Goal: Transaction & Acquisition: Download file/media

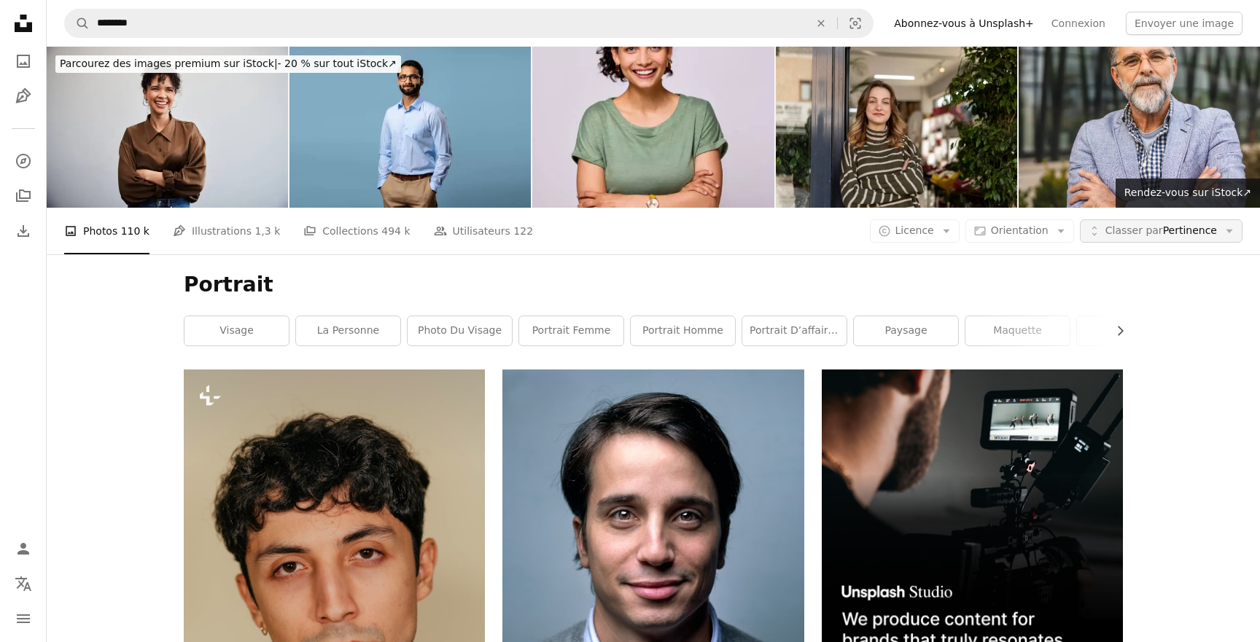
click at [1191, 238] on span "Classer par Pertinence" at bounding box center [1161, 231] width 112 height 15
click at [934, 235] on span "Licence" at bounding box center [914, 231] width 39 height 12
click at [923, 346] on span "Gratuite" at bounding box center [952, 347] width 89 height 15
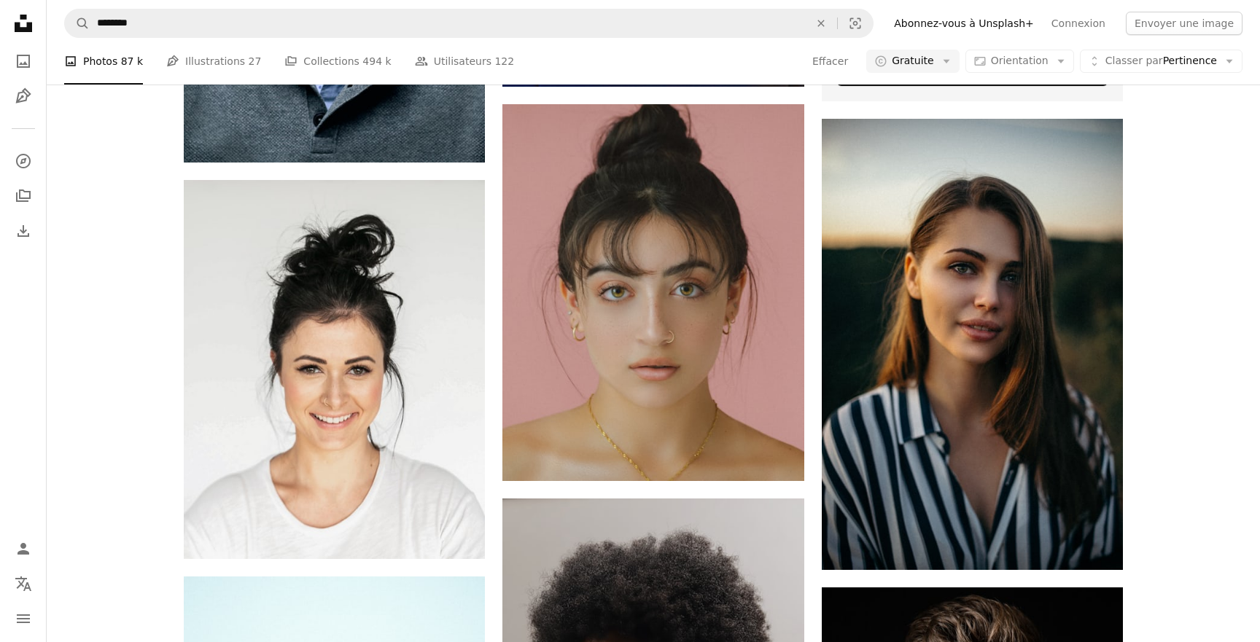
scroll to position [662, 0]
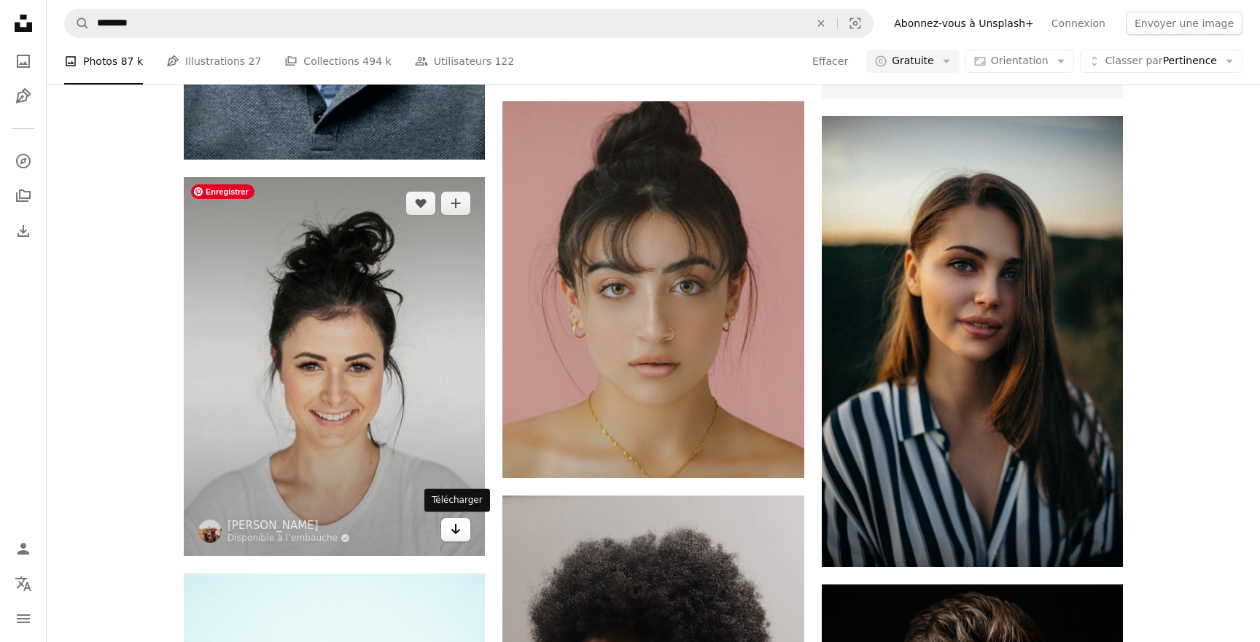
click at [459, 526] on icon "Arrow pointing down" at bounding box center [456, 529] width 12 height 17
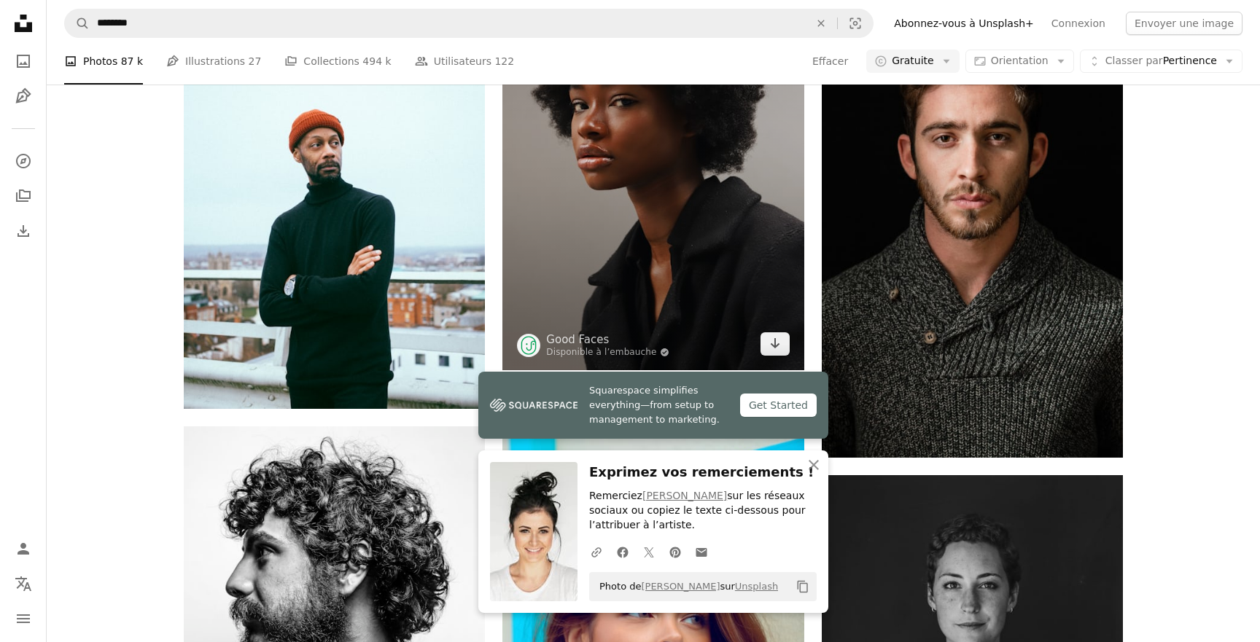
scroll to position [1242, 0]
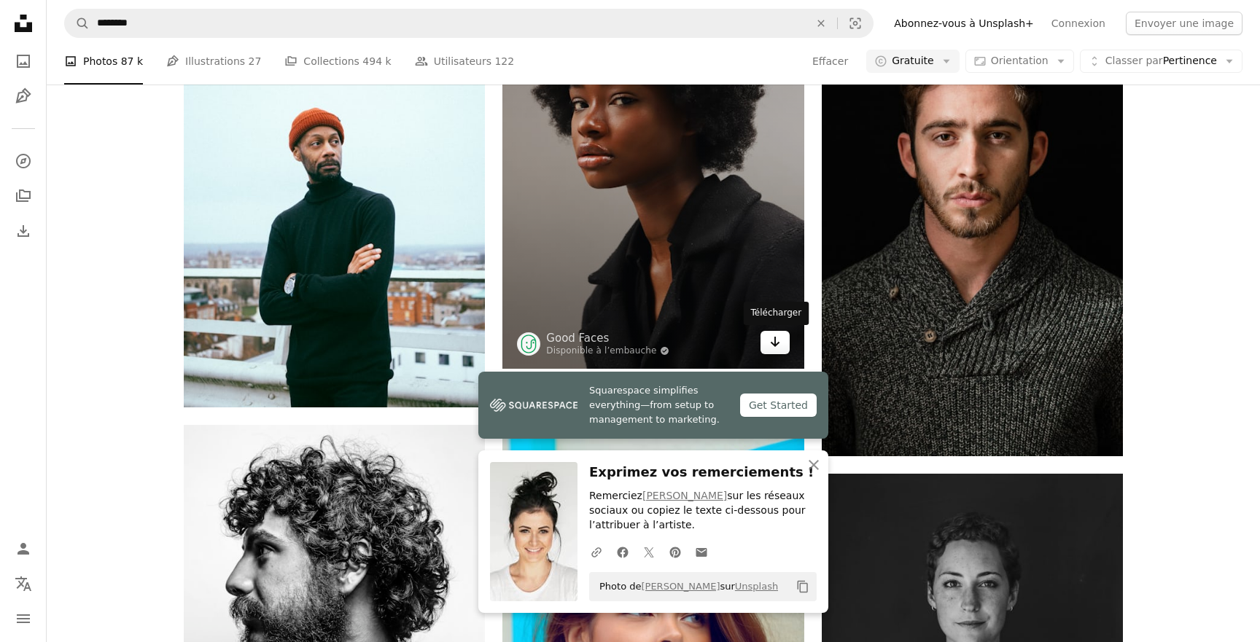
click at [779, 347] on icon "Arrow pointing down" at bounding box center [775, 341] width 12 height 17
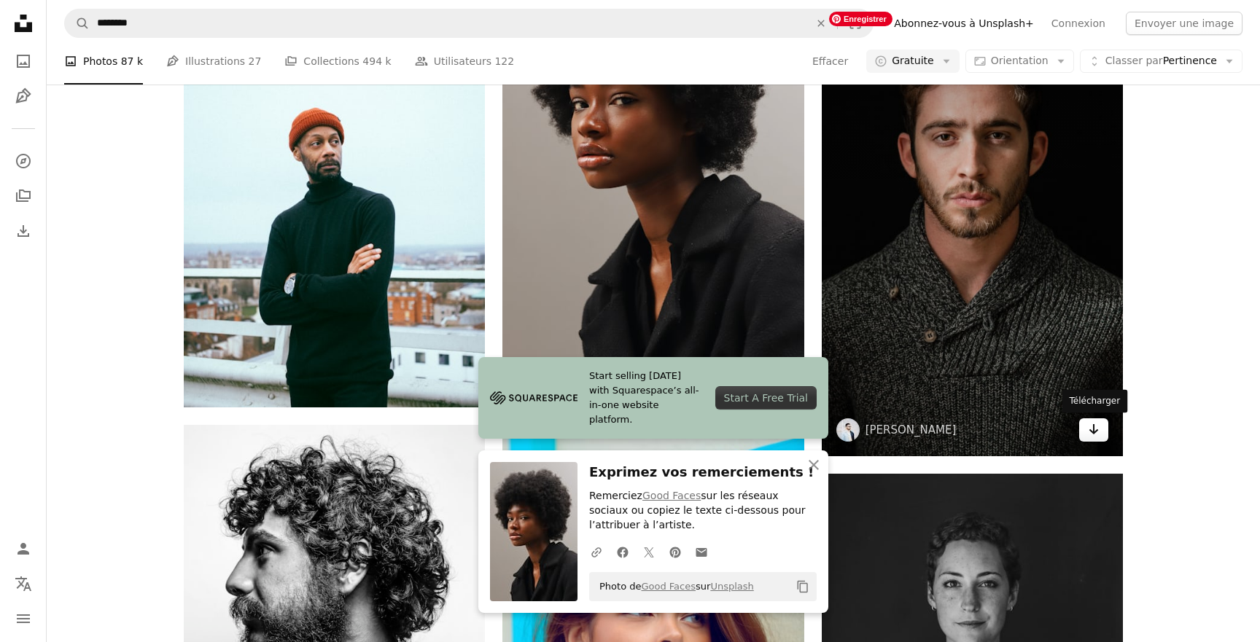
click at [1094, 427] on icon "Télécharger" at bounding box center [1093, 429] width 9 height 10
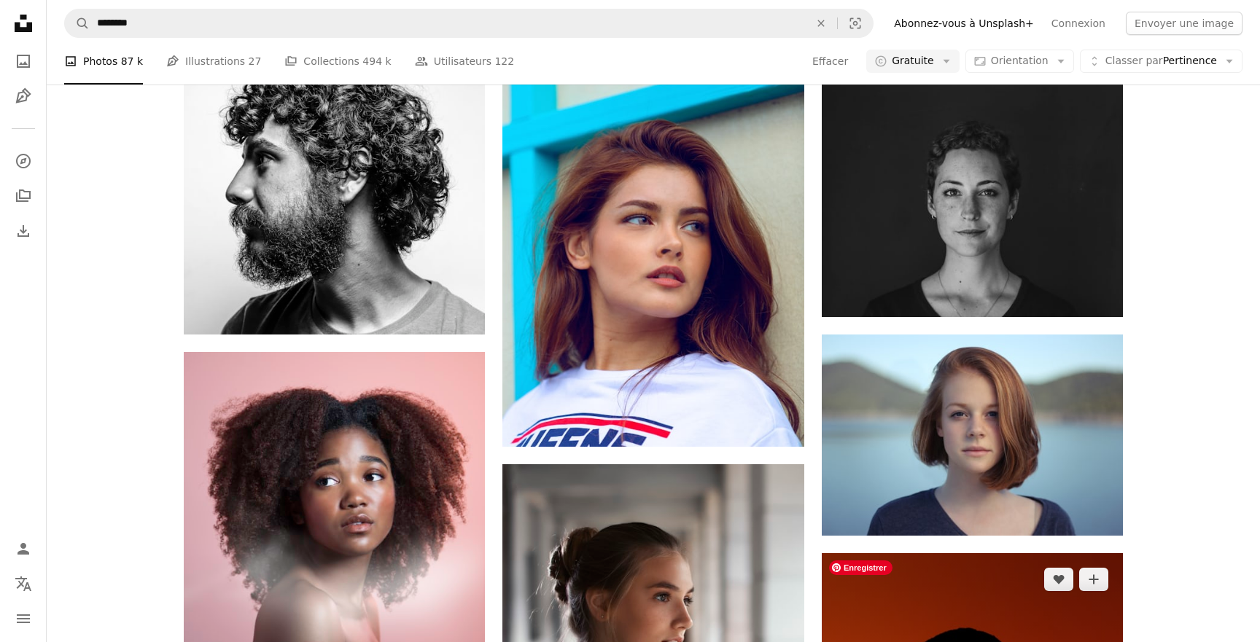
scroll to position [1635, 0]
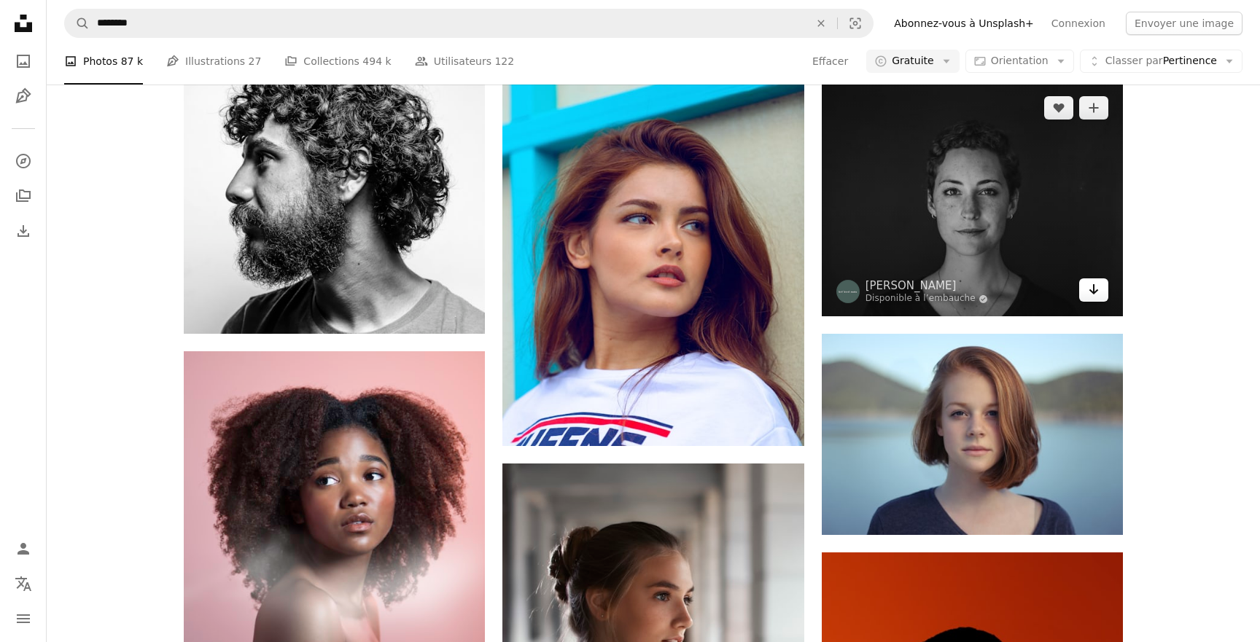
click at [1100, 295] on link "Arrow pointing down" at bounding box center [1093, 290] width 29 height 23
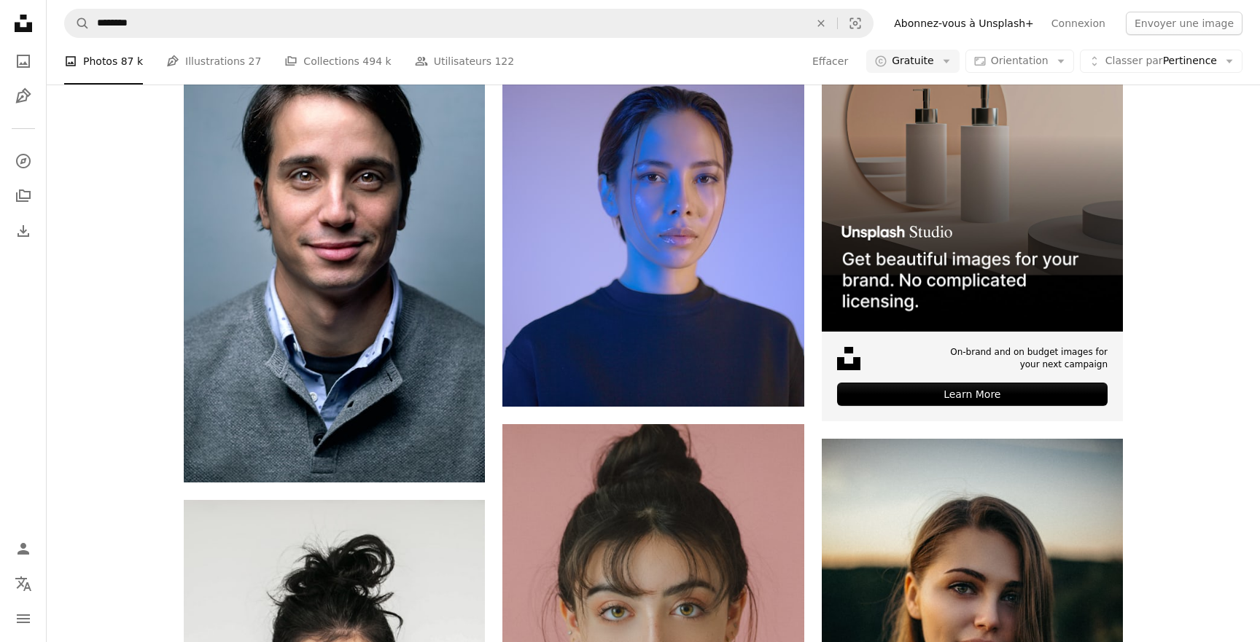
scroll to position [0, 0]
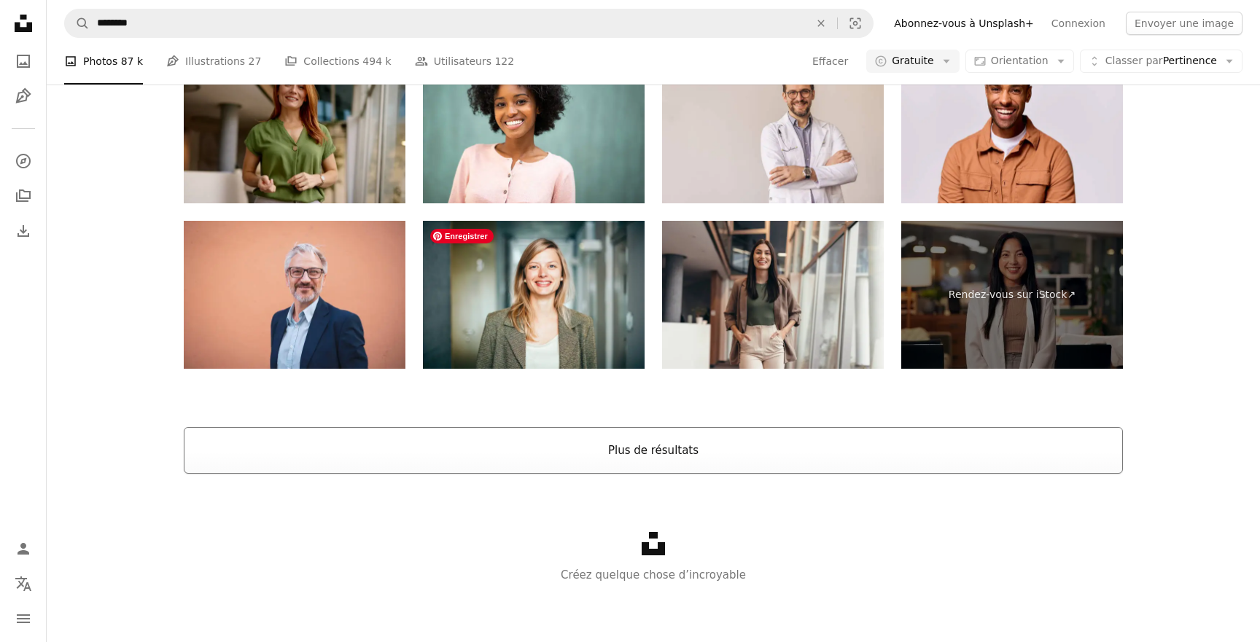
click at [646, 449] on button "Plus de résultats" at bounding box center [653, 450] width 939 height 47
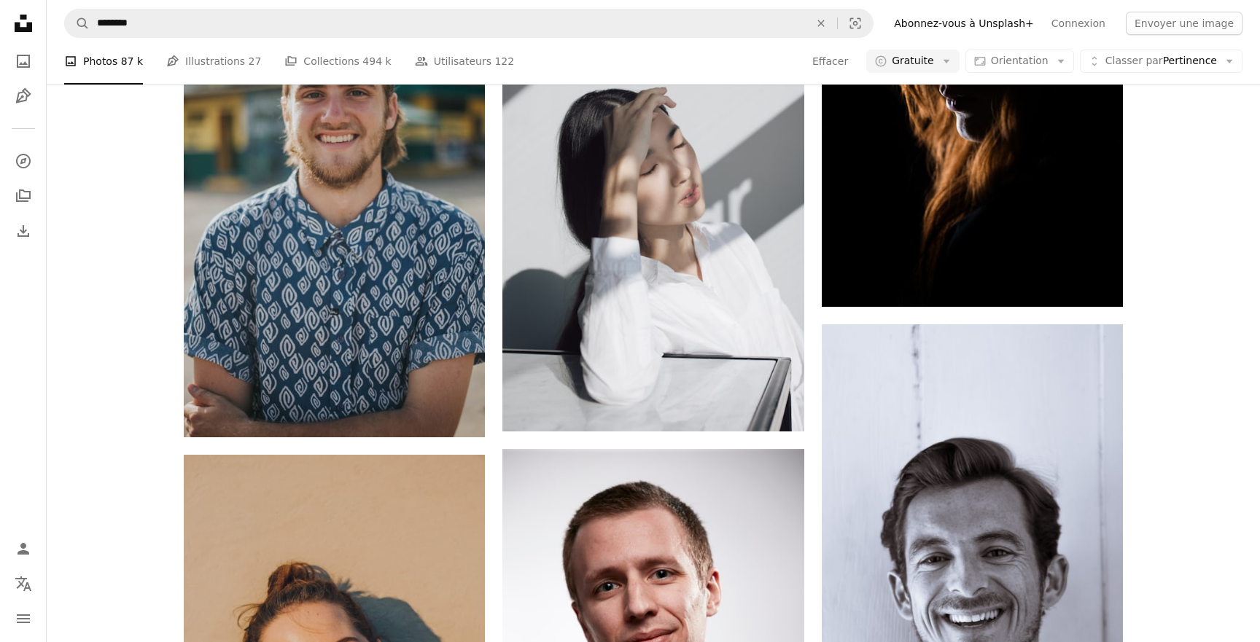
scroll to position [4991, 0]
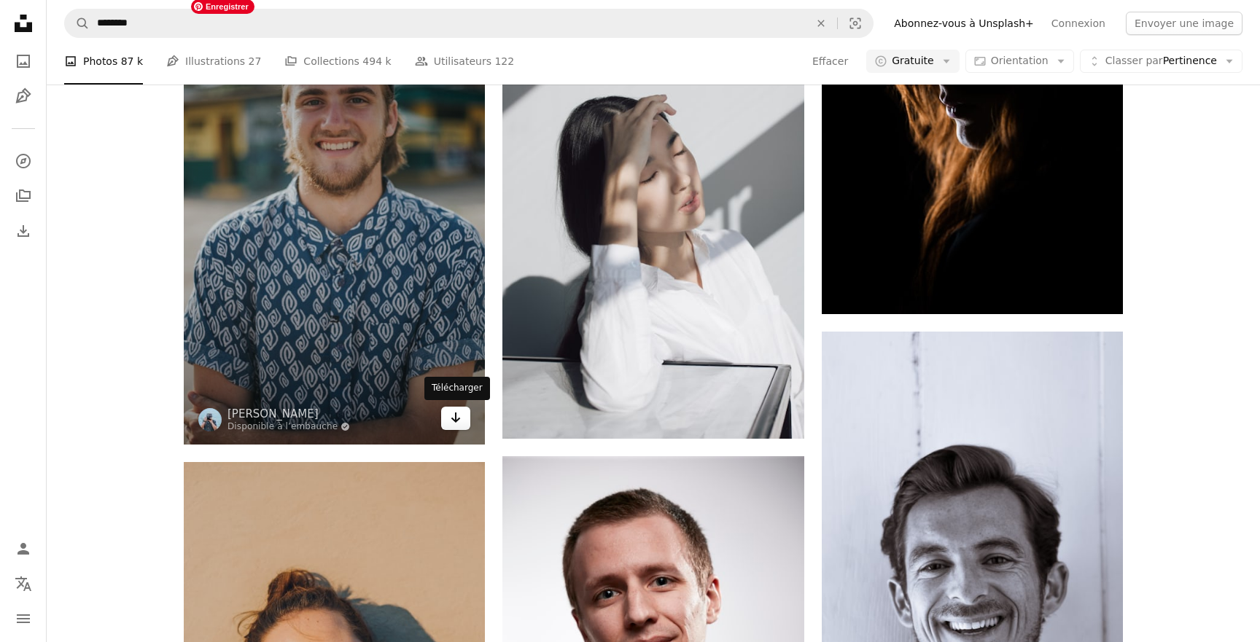
click at [456, 421] on icon "Télécharger" at bounding box center [455, 418] width 9 height 10
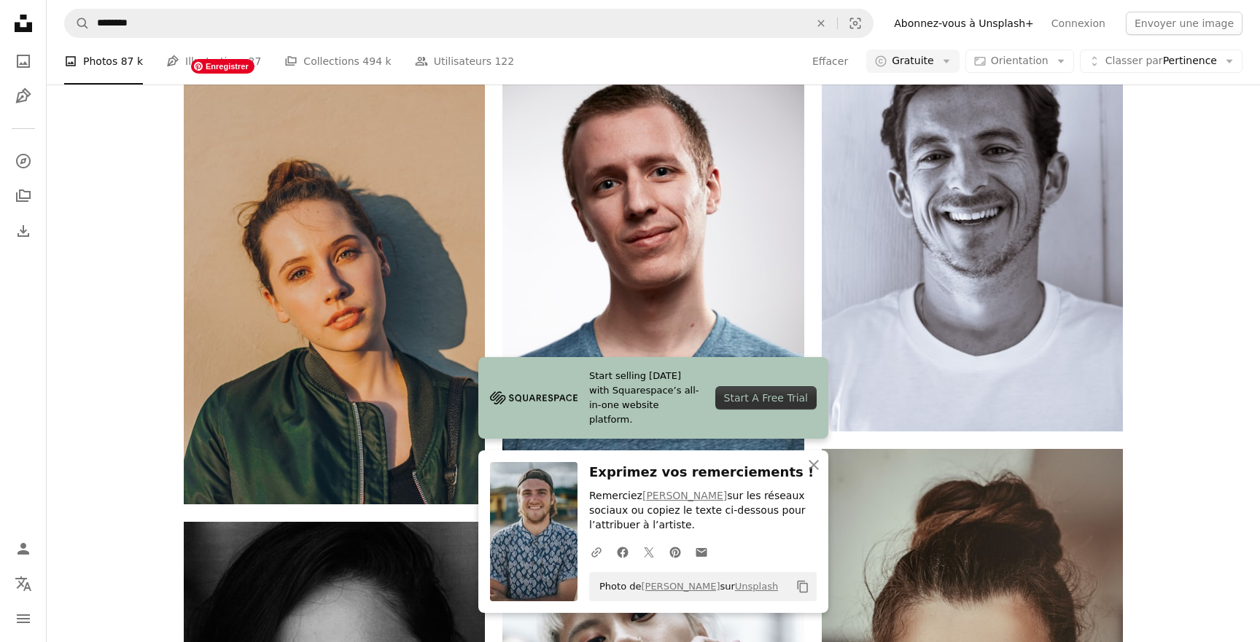
scroll to position [5403, 0]
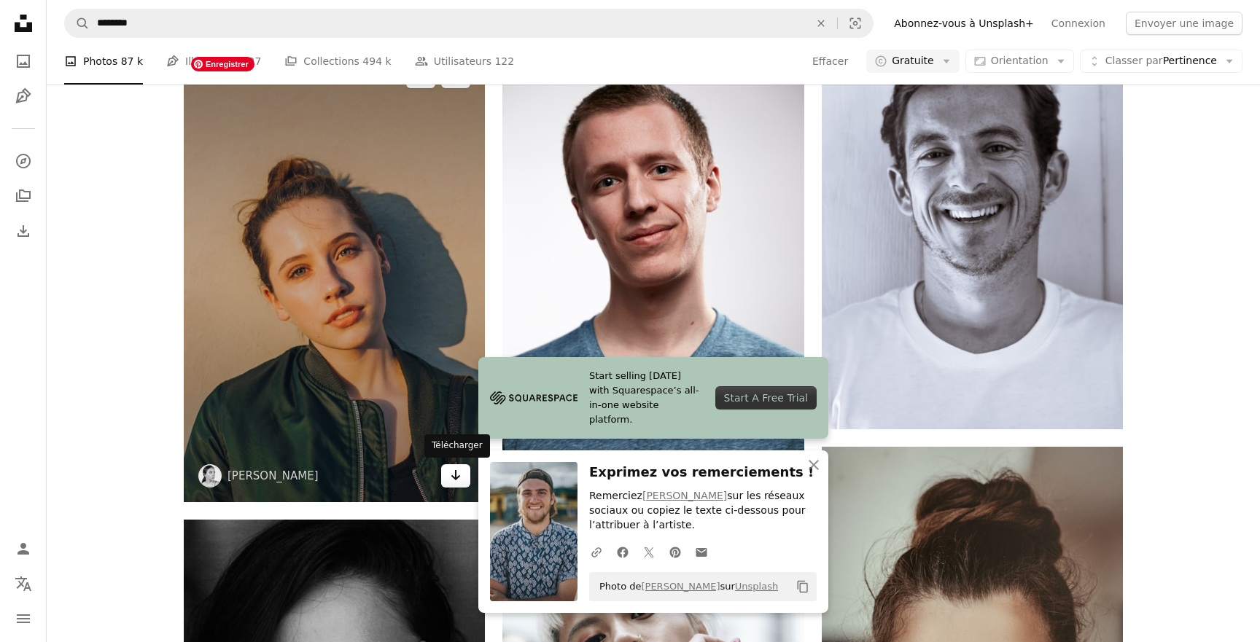
click at [447, 472] on link "Arrow pointing down" at bounding box center [455, 475] width 29 height 23
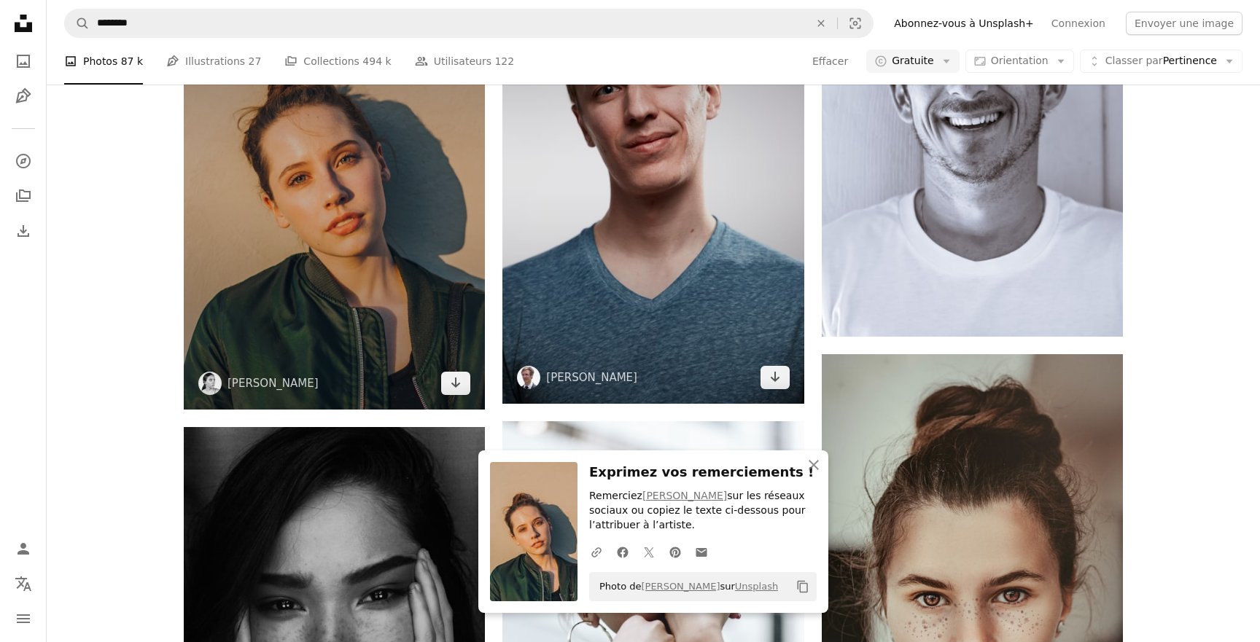
scroll to position [5499, 0]
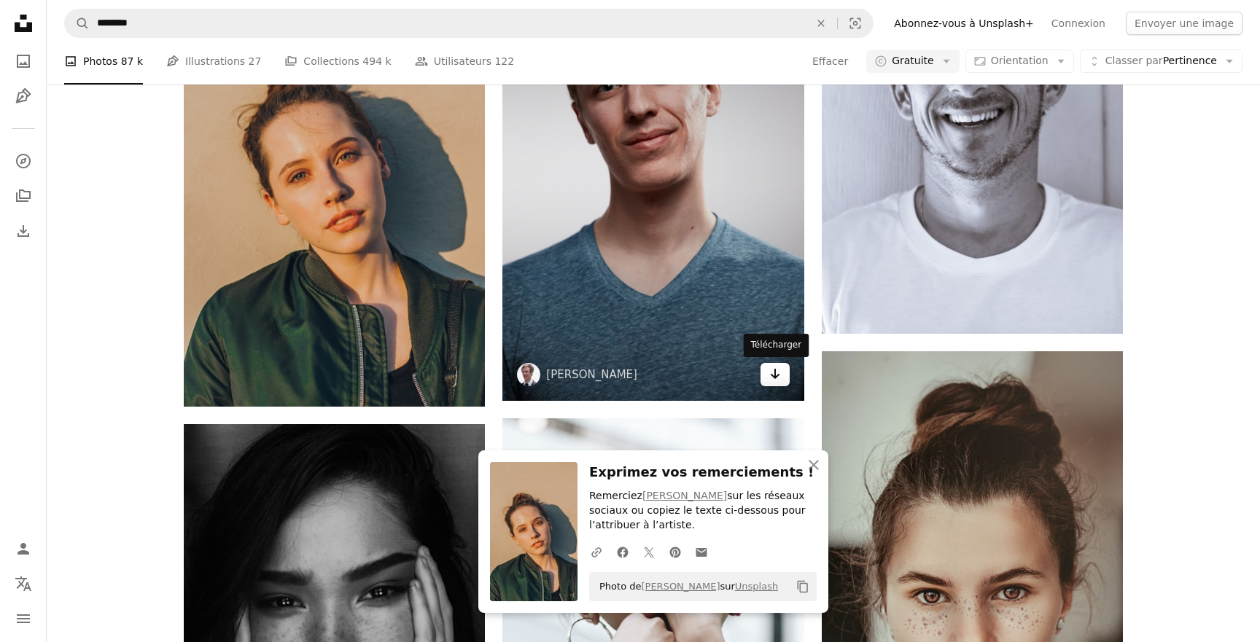
click at [777, 382] on icon "Arrow pointing down" at bounding box center [775, 373] width 12 height 17
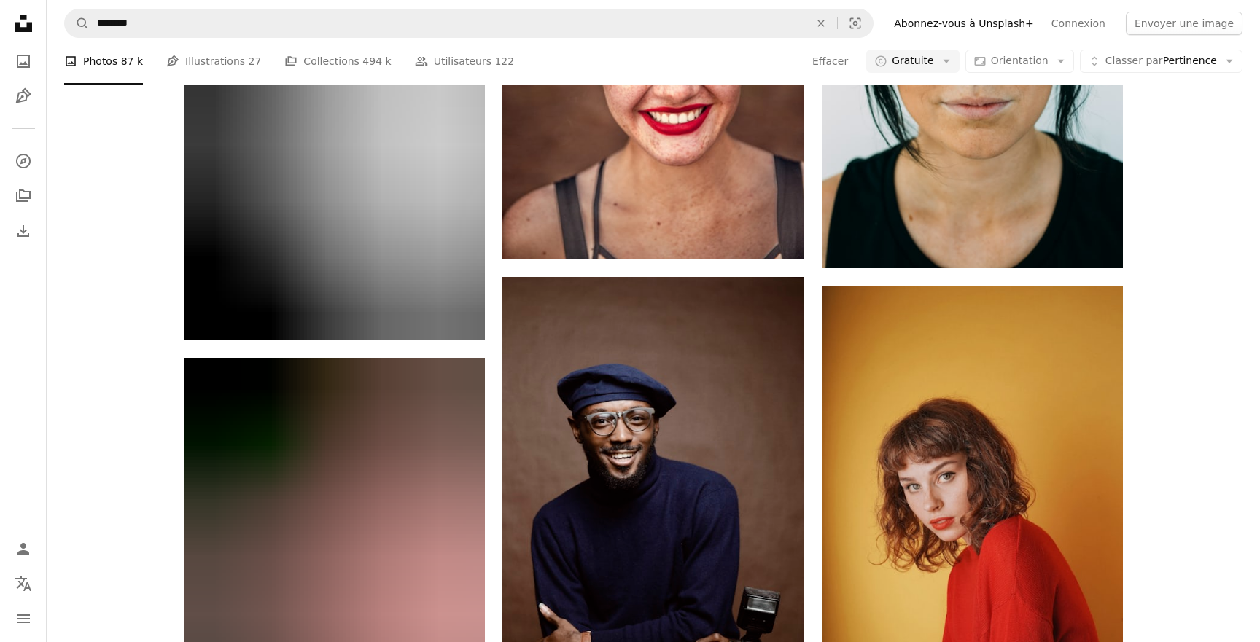
scroll to position [6531, 0]
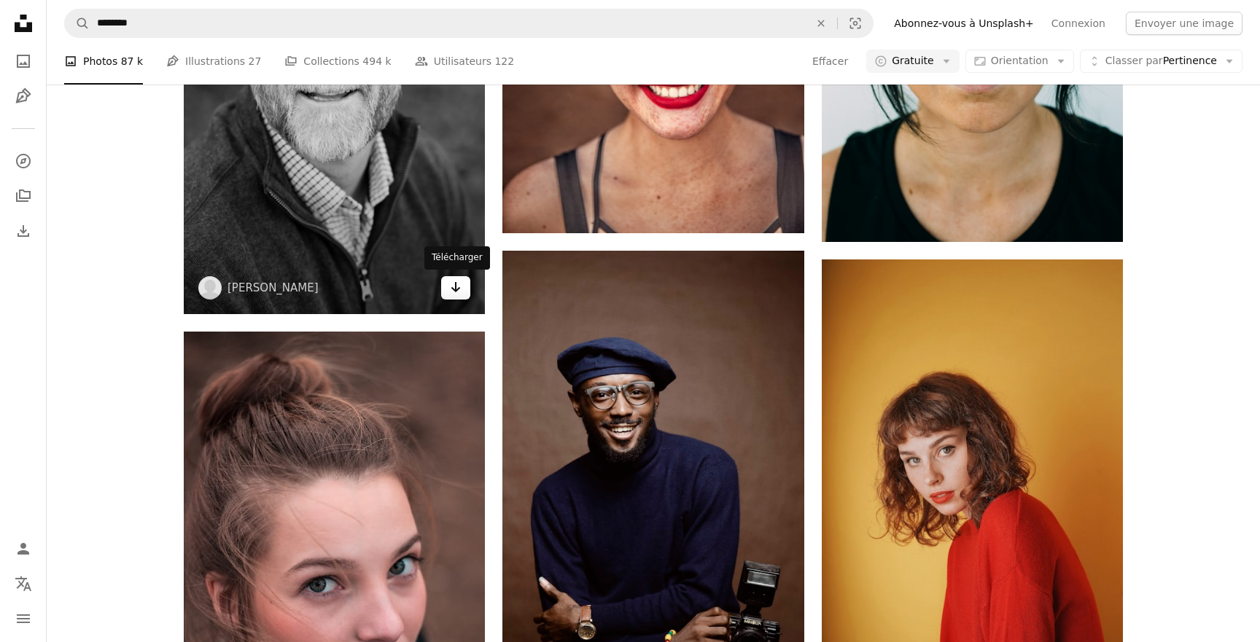
click at [456, 297] on link "Arrow pointing down" at bounding box center [455, 287] width 29 height 23
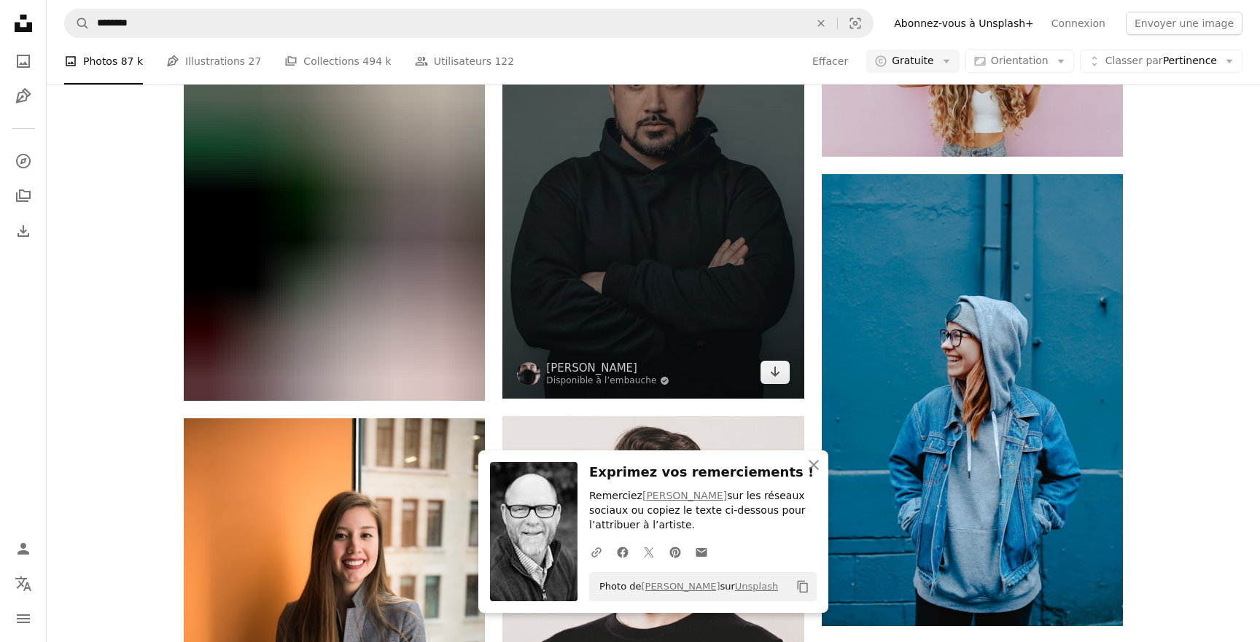
scroll to position [7325, 0]
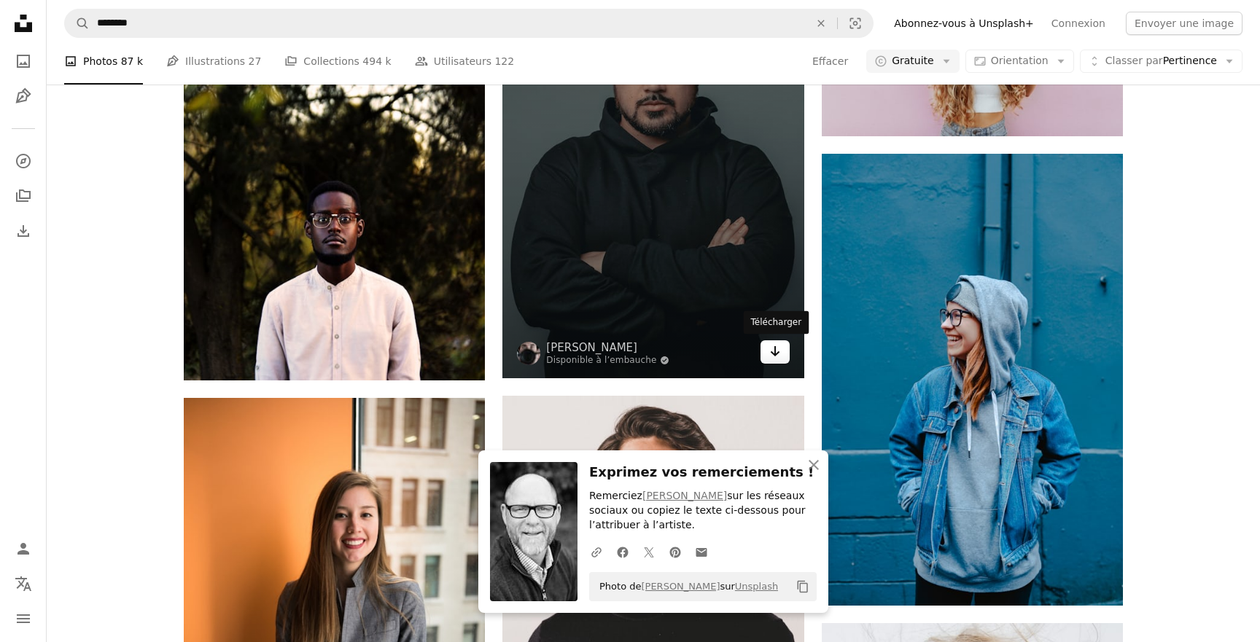
click at [769, 351] on icon "Arrow pointing down" at bounding box center [775, 351] width 12 height 17
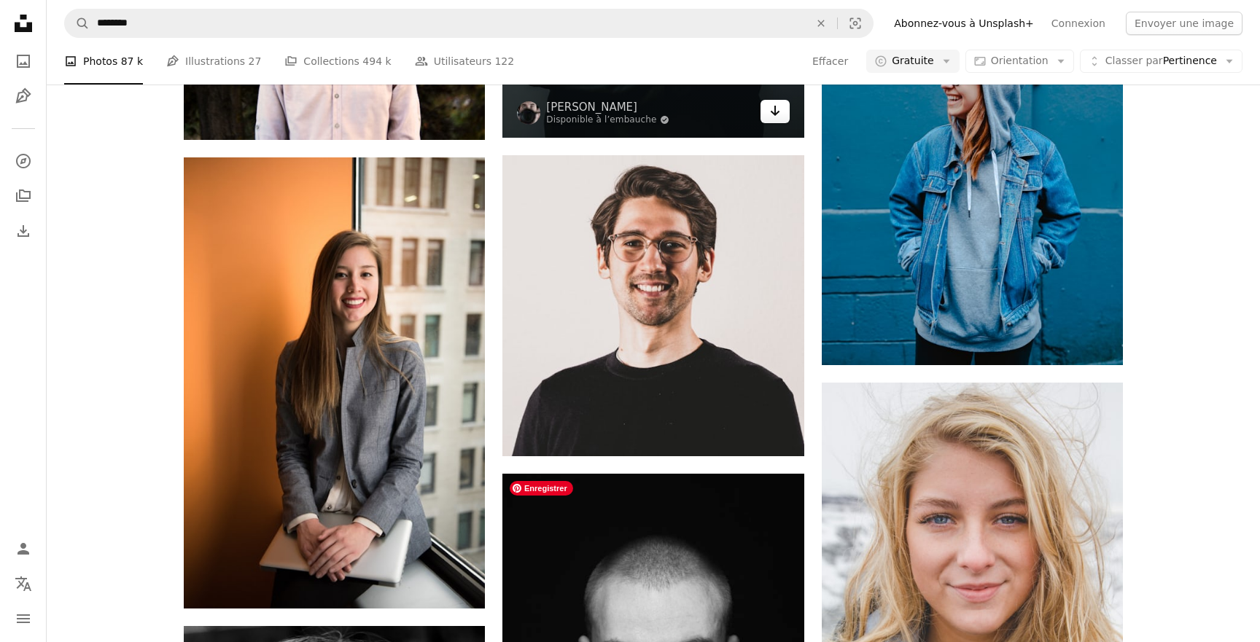
scroll to position [7549, 0]
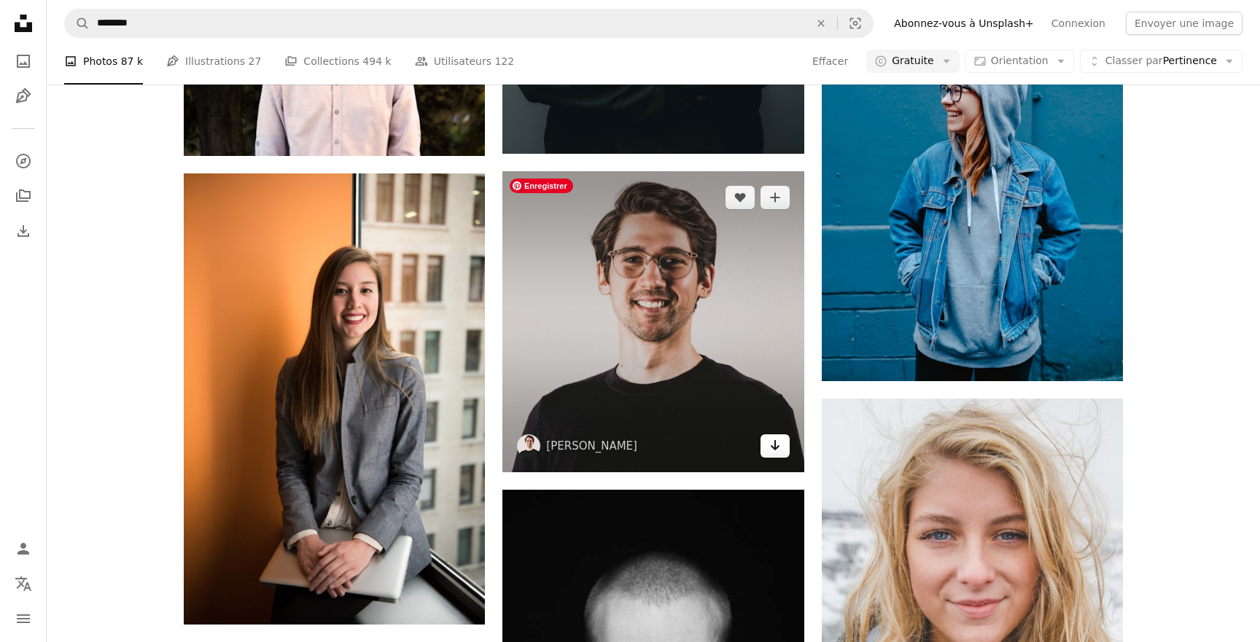
click at [774, 455] on link "Arrow pointing down" at bounding box center [774, 446] width 29 height 23
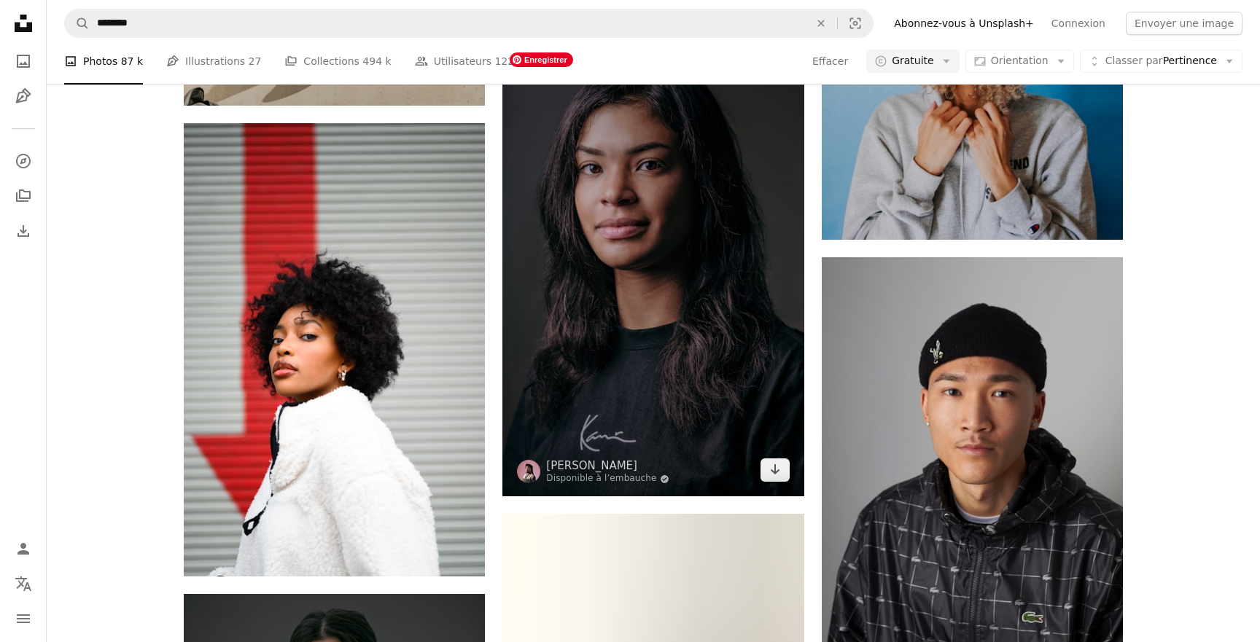
scroll to position [9874, 0]
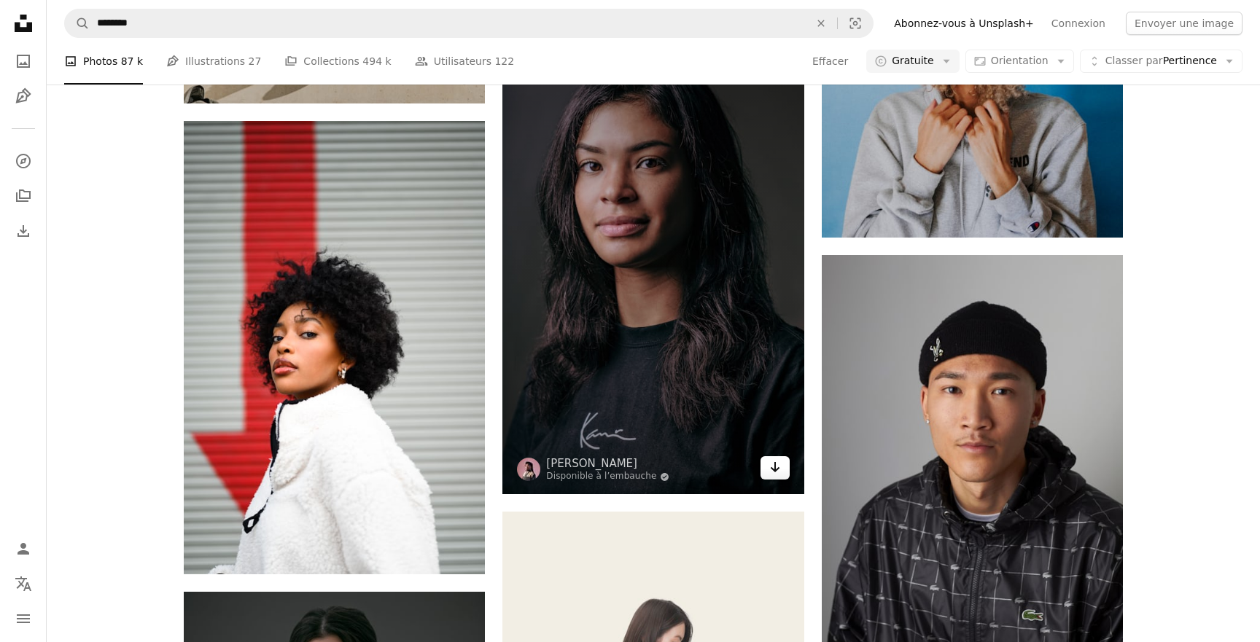
click at [774, 468] on icon "Arrow pointing down" at bounding box center [775, 467] width 12 height 17
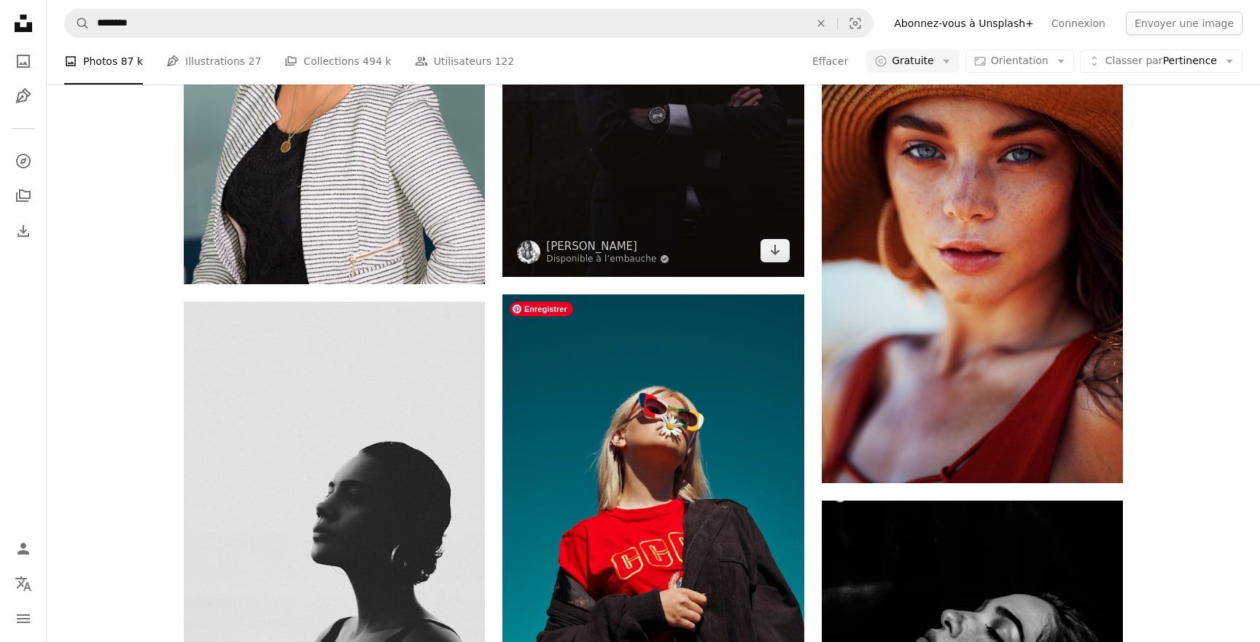
scroll to position [11976, 0]
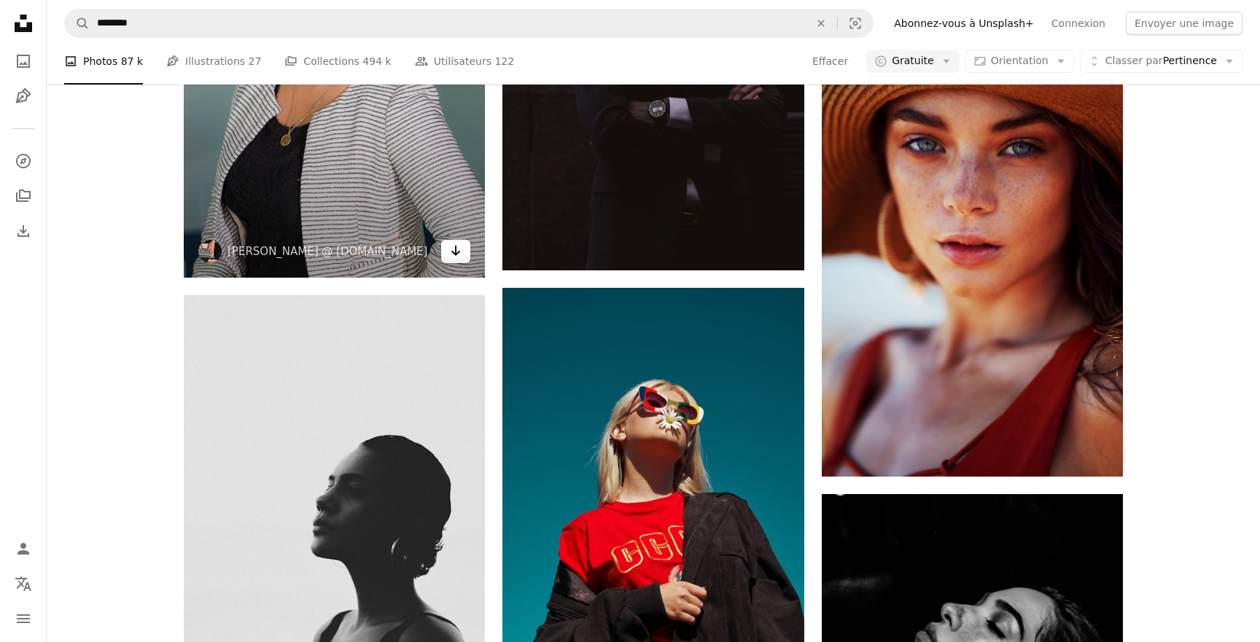
click at [451, 257] on icon "Arrow pointing down" at bounding box center [456, 250] width 12 height 17
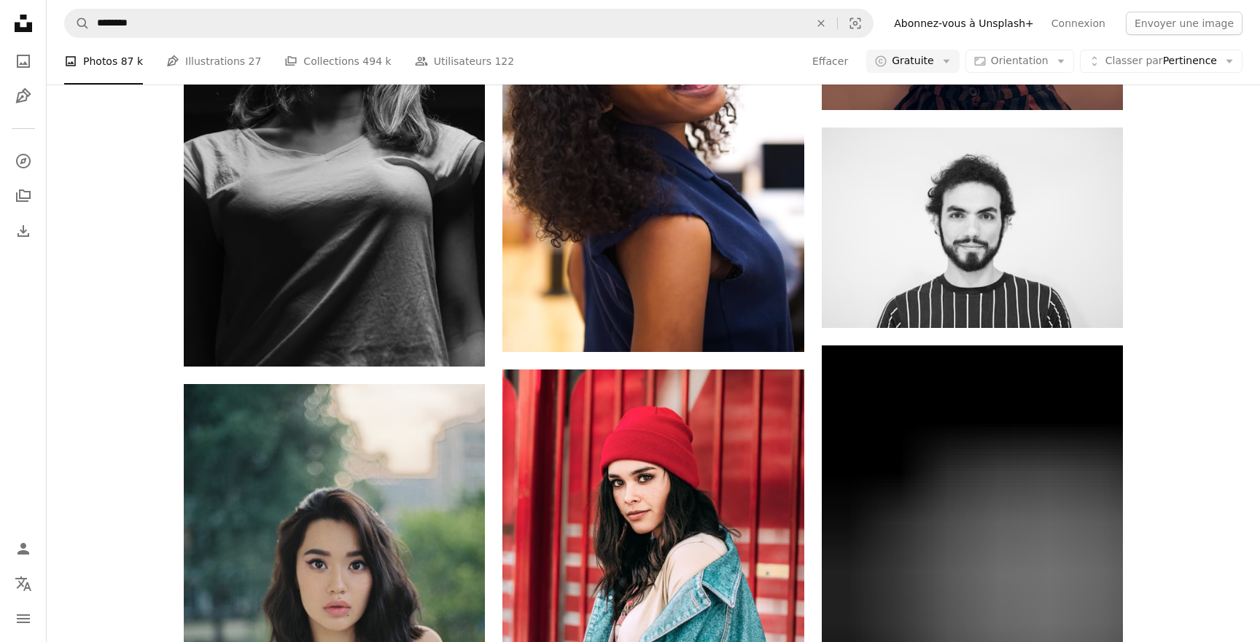
scroll to position [22362, 0]
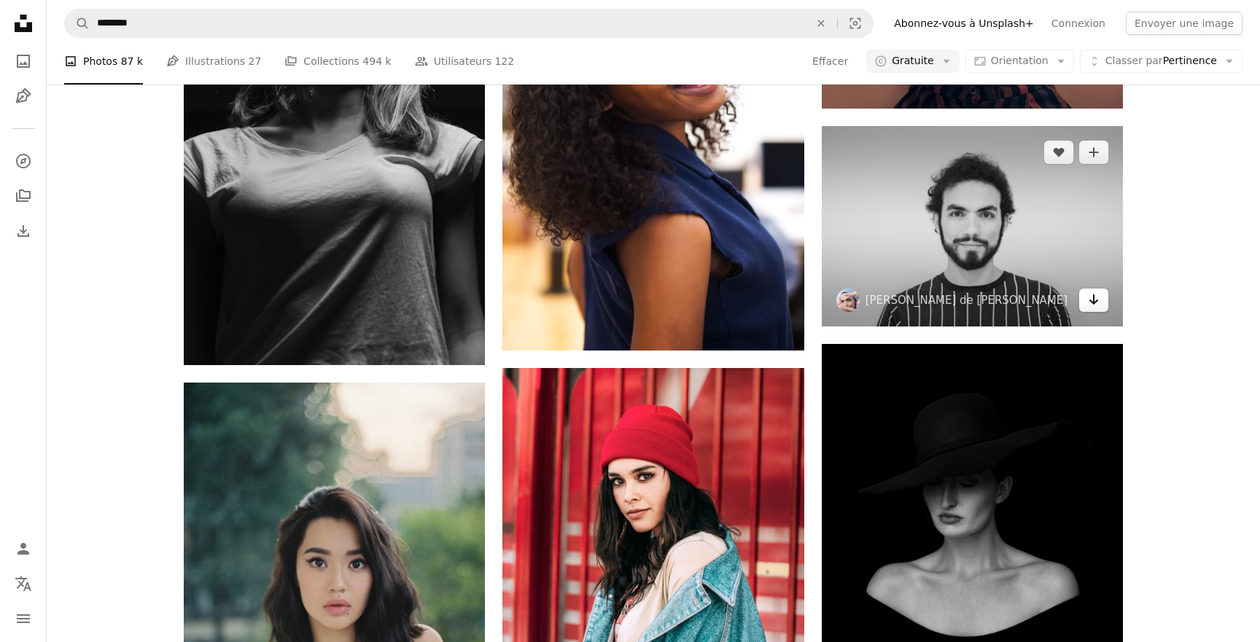
click at [1096, 299] on icon "Arrow pointing down" at bounding box center [1094, 299] width 12 height 17
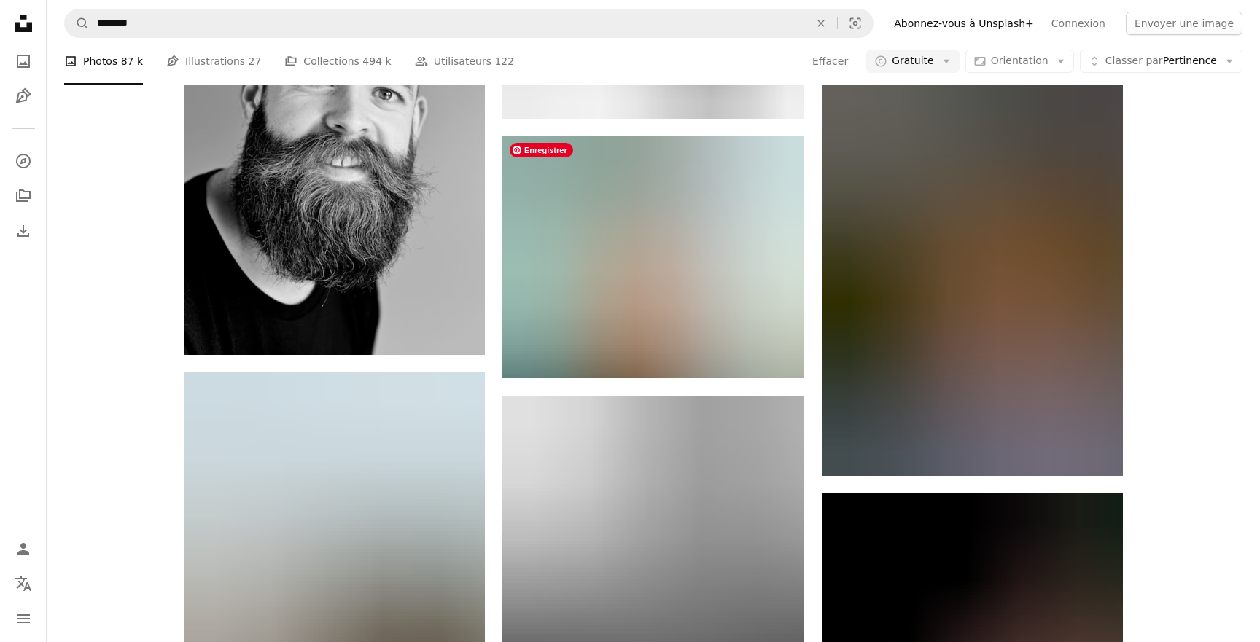
scroll to position [23514, 0]
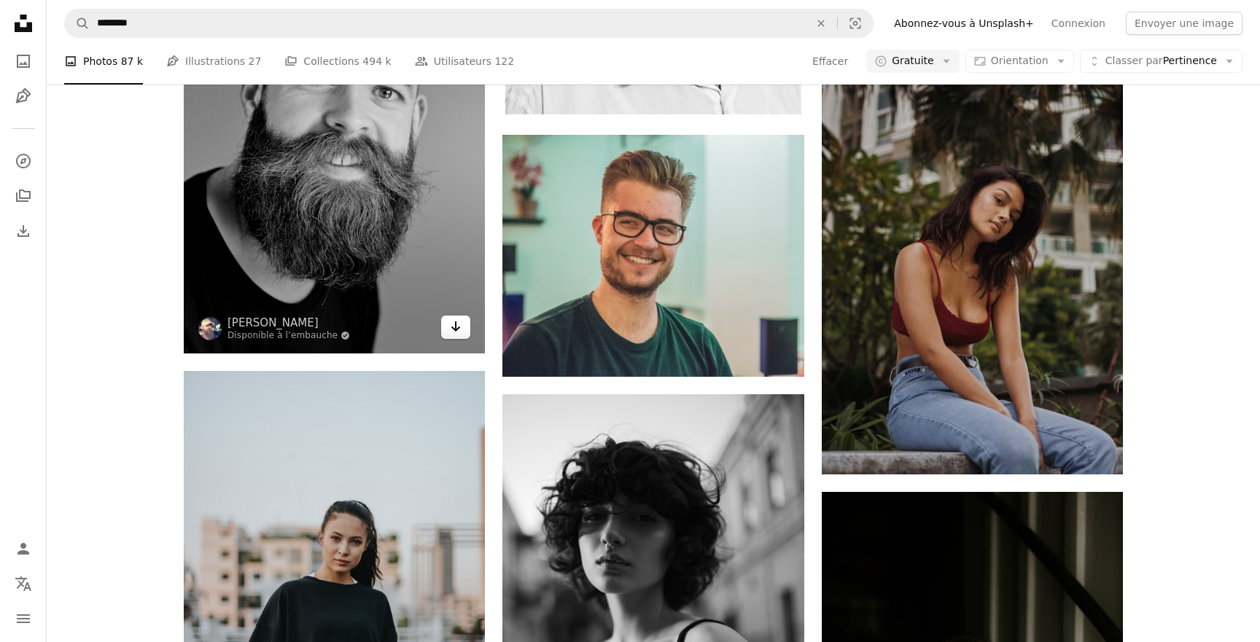
click at [459, 332] on icon "Arrow pointing down" at bounding box center [456, 326] width 12 height 17
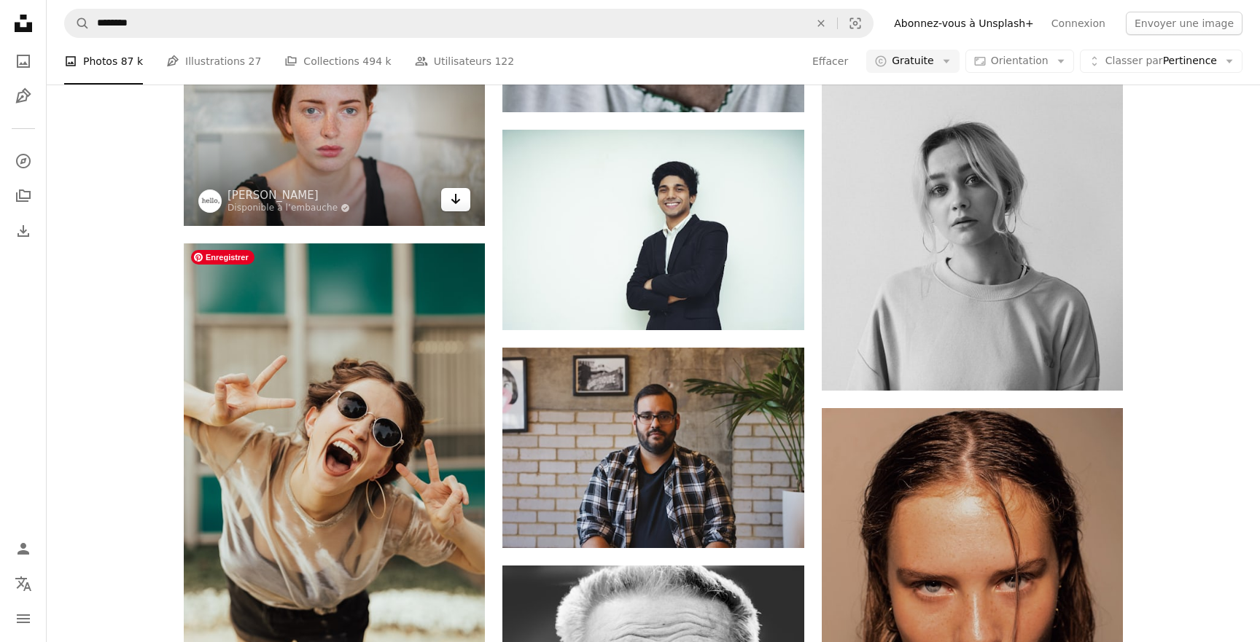
scroll to position [29882, 0]
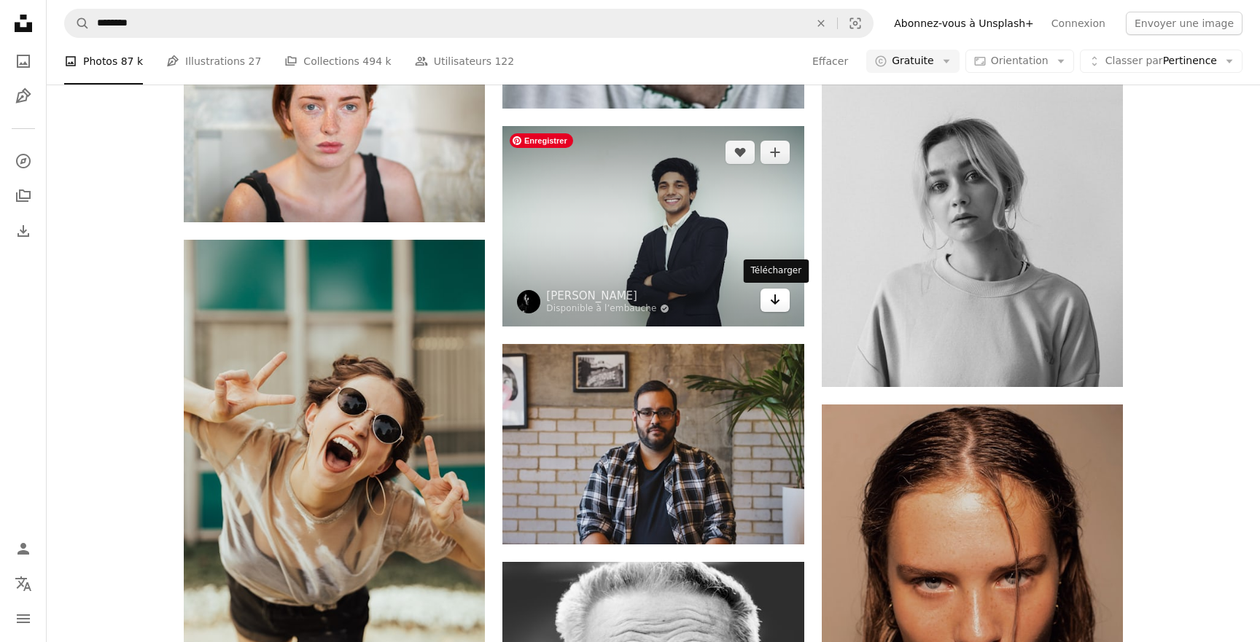
click at [777, 304] on icon "Arrow pointing down" at bounding box center [775, 299] width 12 height 17
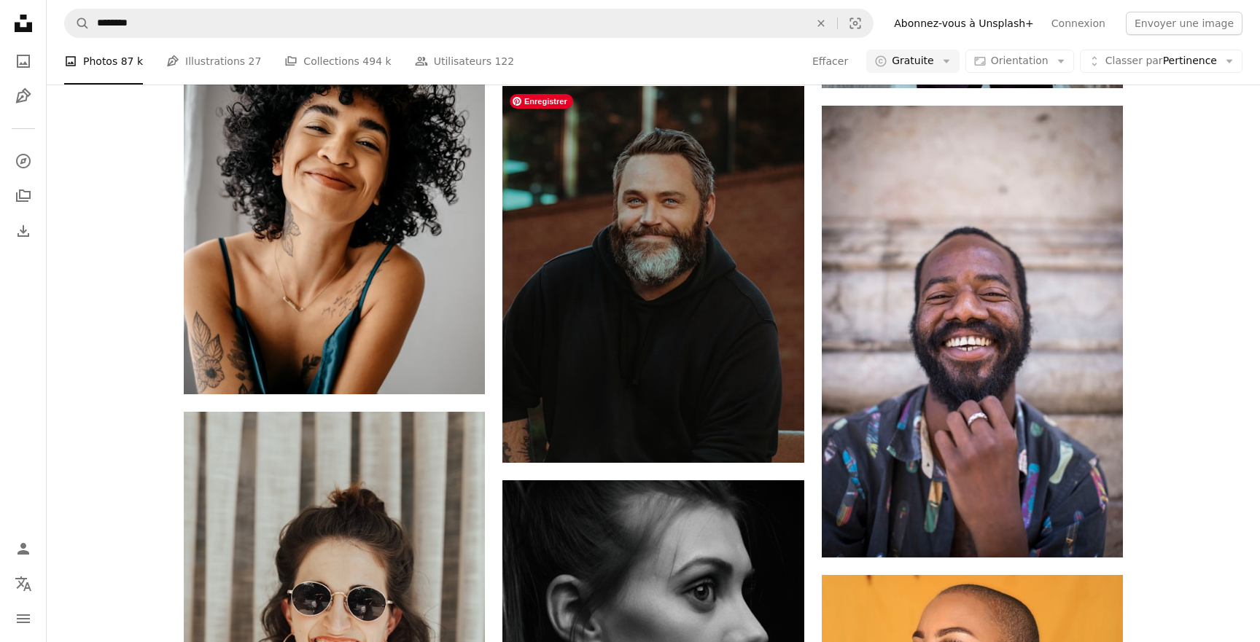
scroll to position [31054, 0]
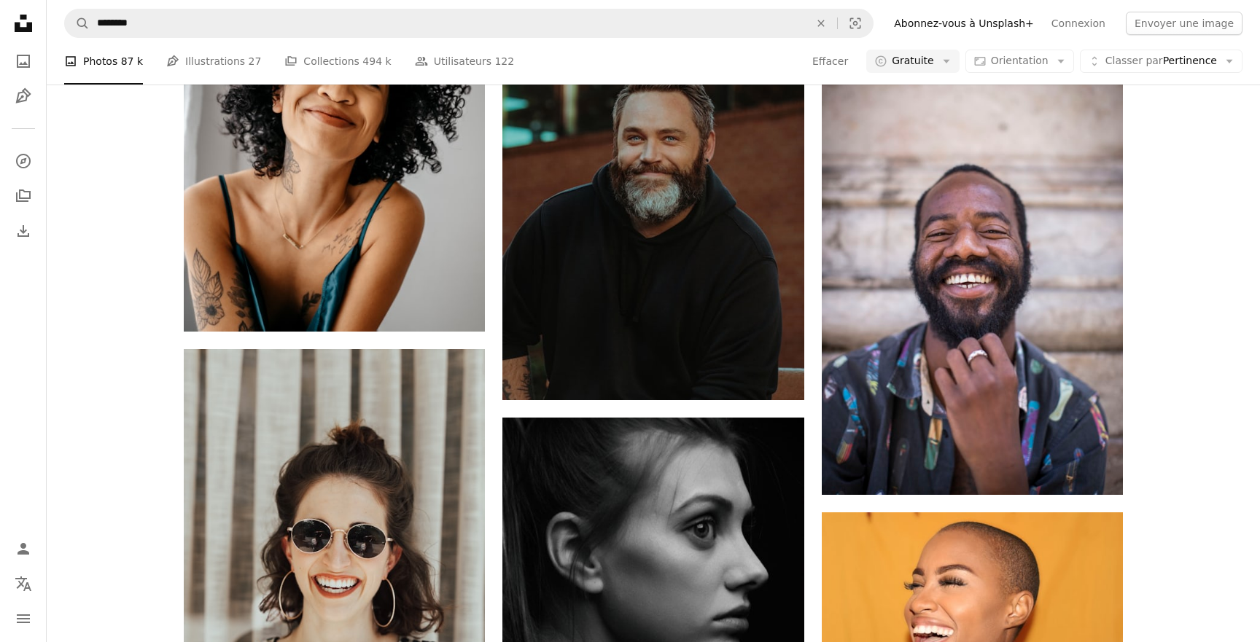
scroll to position [31112, 0]
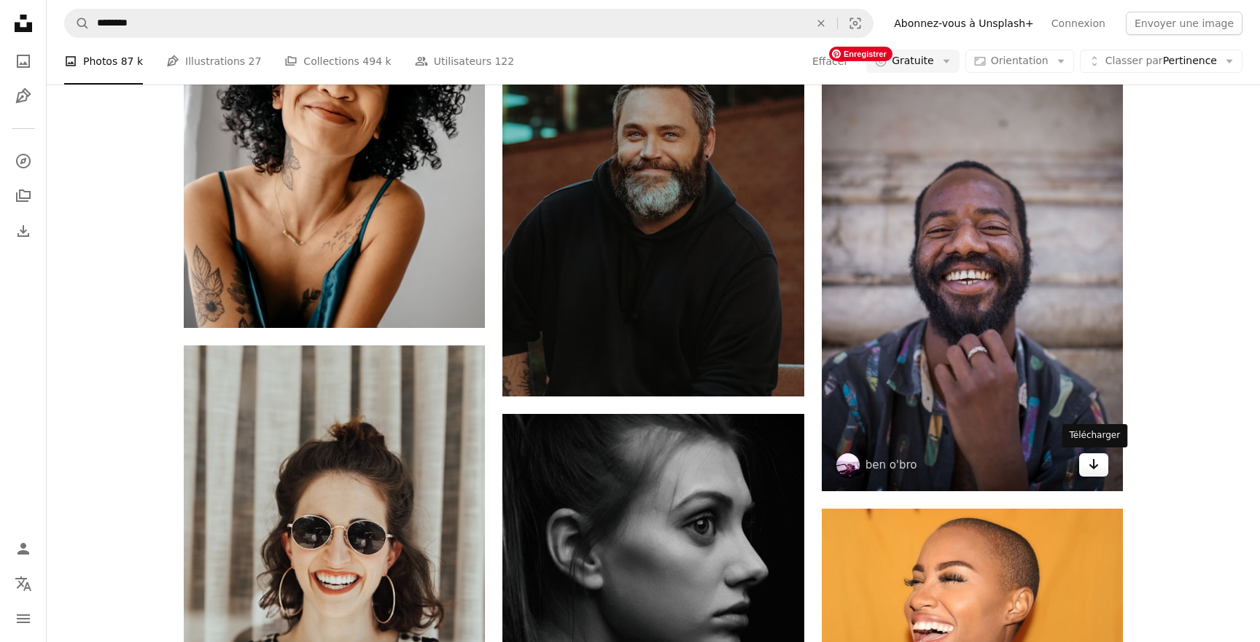
click at [1101, 469] on link "Arrow pointing down" at bounding box center [1093, 465] width 29 height 23
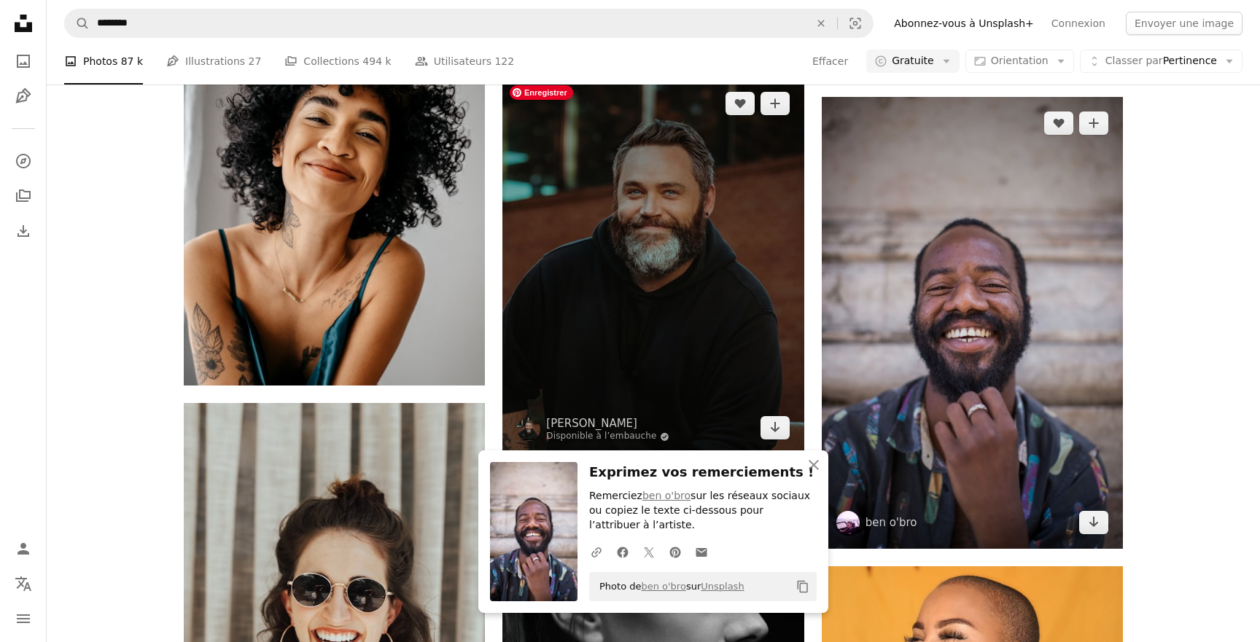
scroll to position [31059, 0]
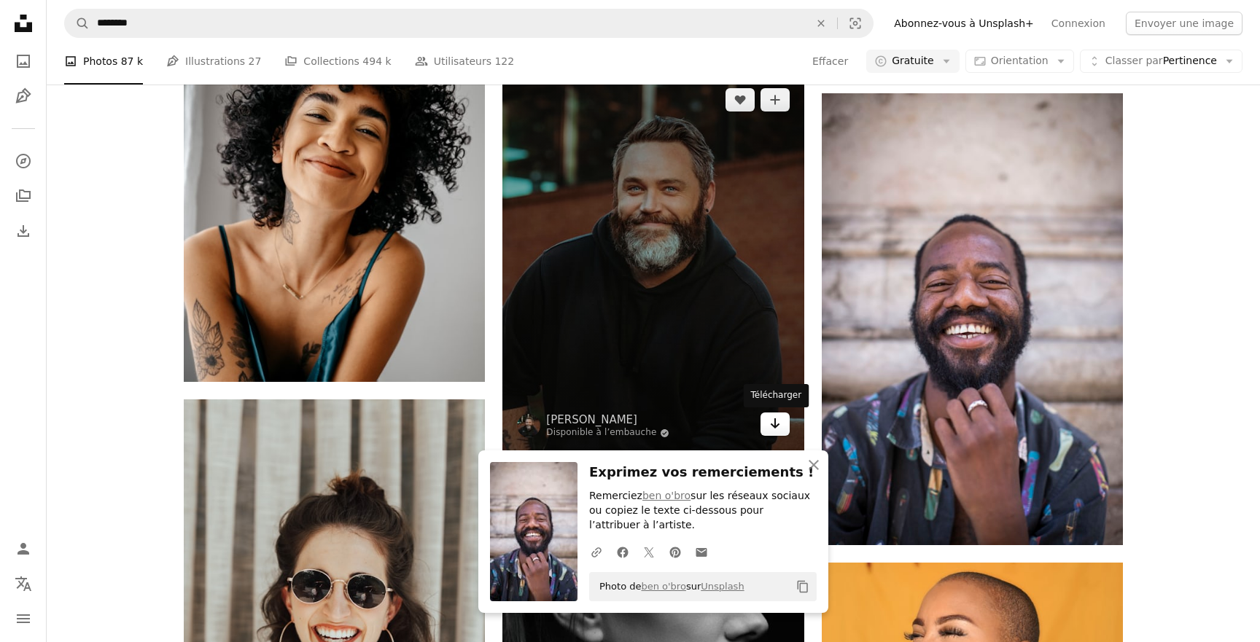
click at [777, 423] on icon "Arrow pointing down" at bounding box center [775, 423] width 12 height 17
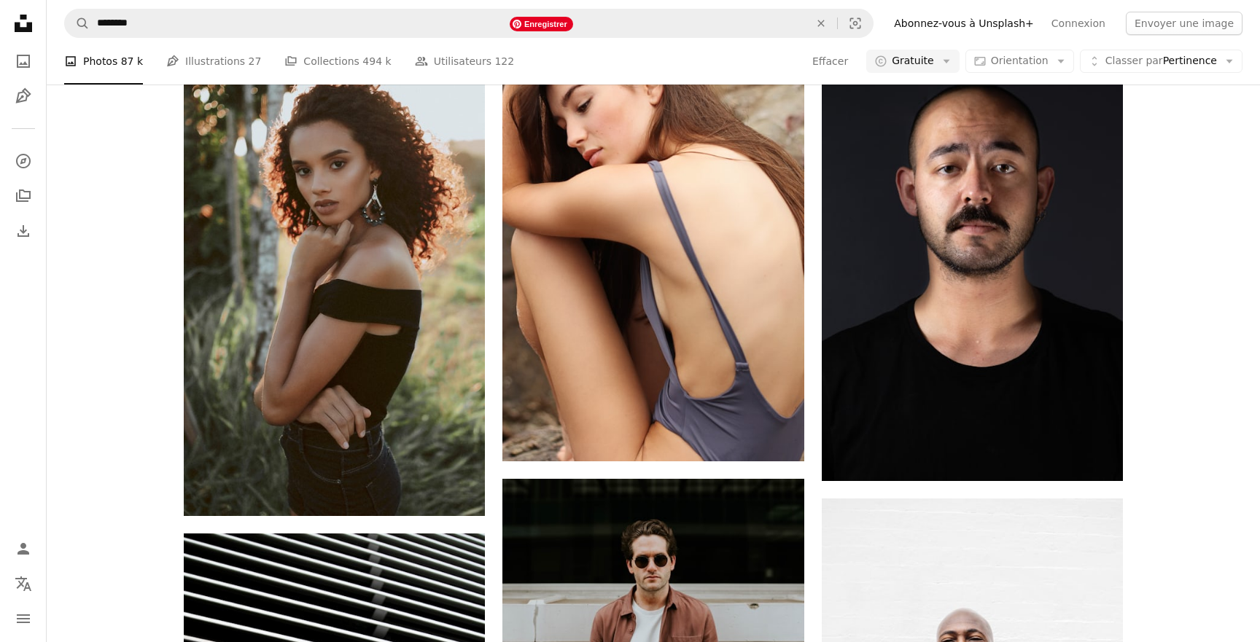
scroll to position [35246, 0]
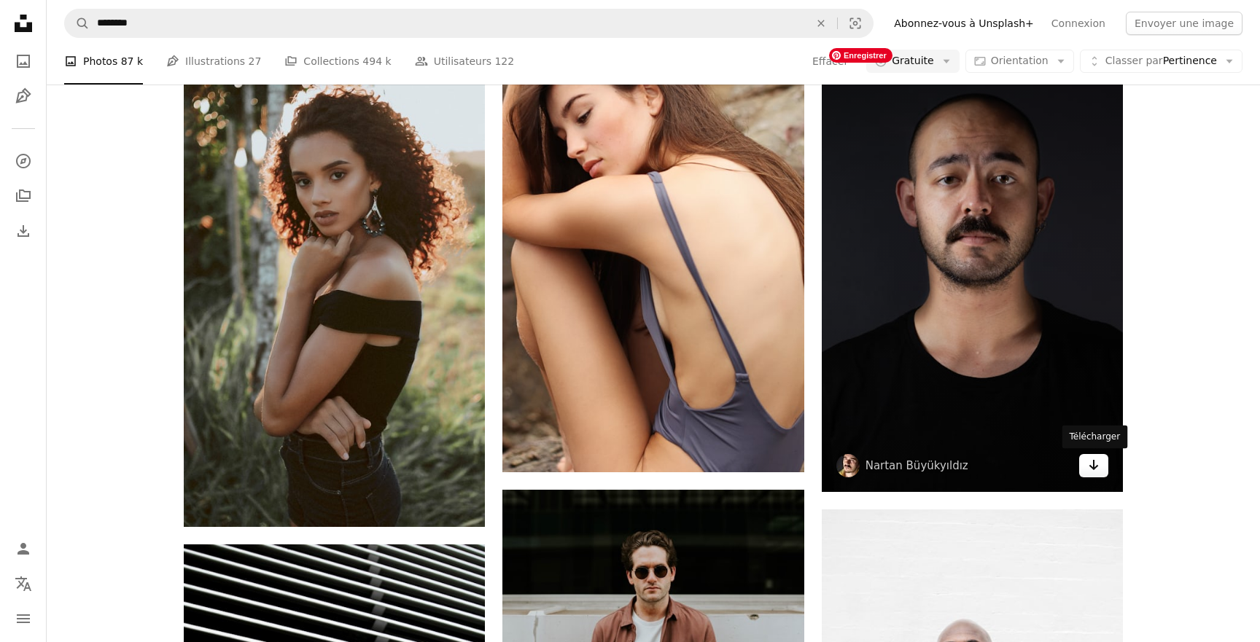
click at [1089, 471] on icon "Arrow pointing down" at bounding box center [1094, 464] width 12 height 17
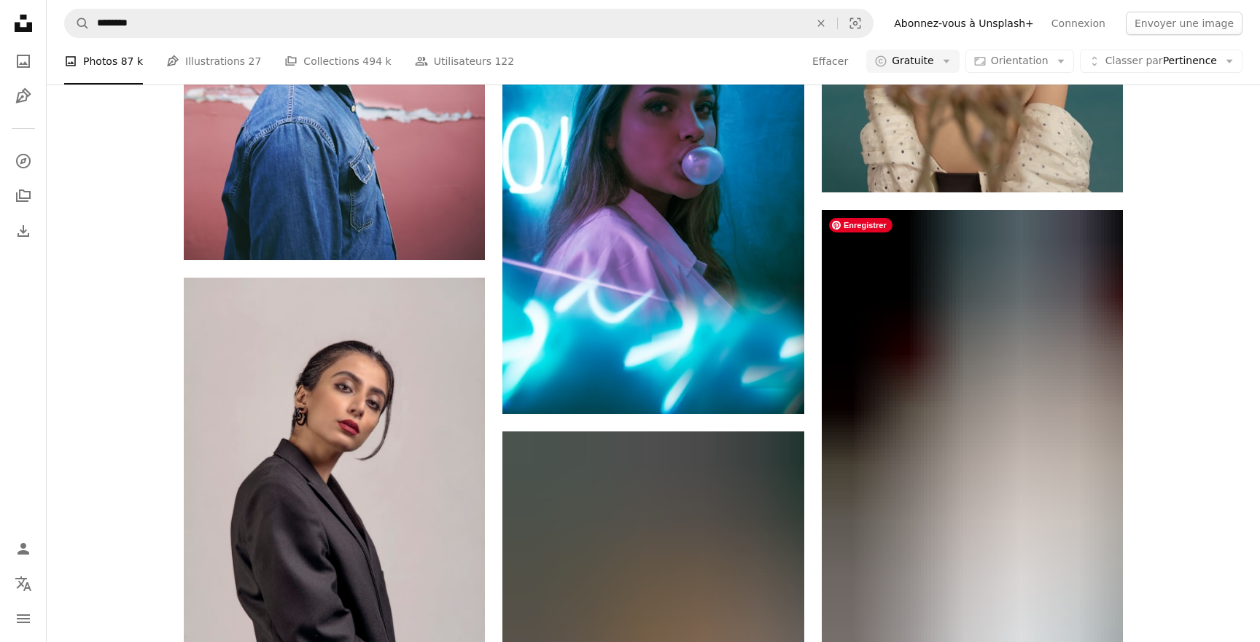
scroll to position [36500, 0]
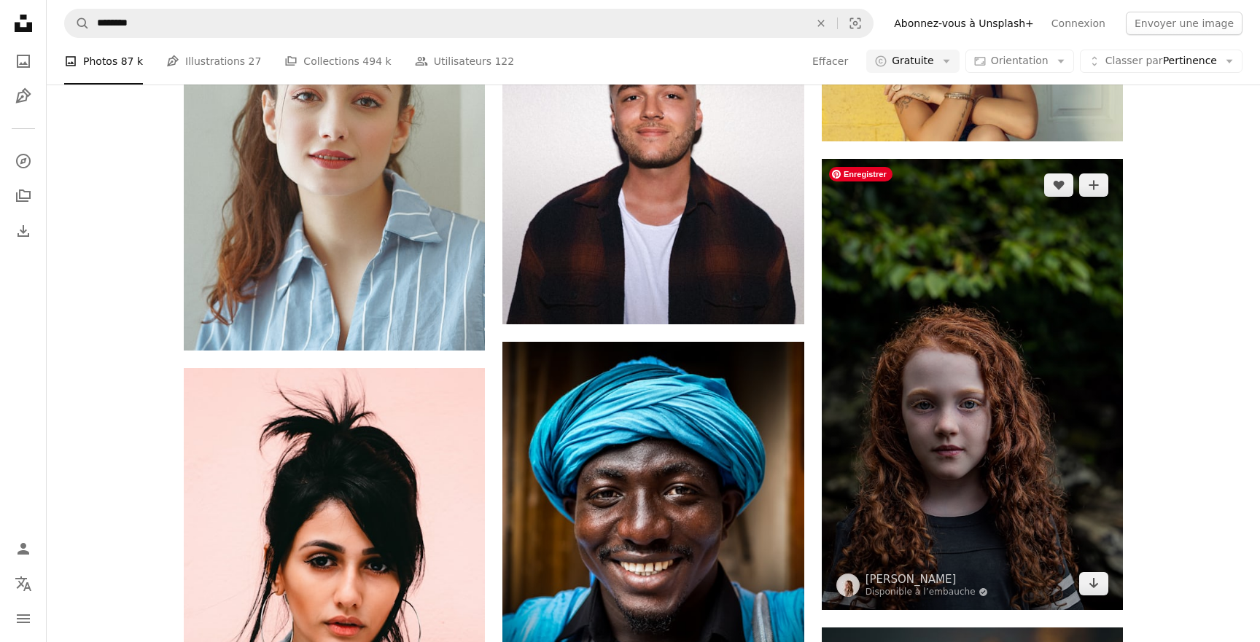
scroll to position [39836, 0]
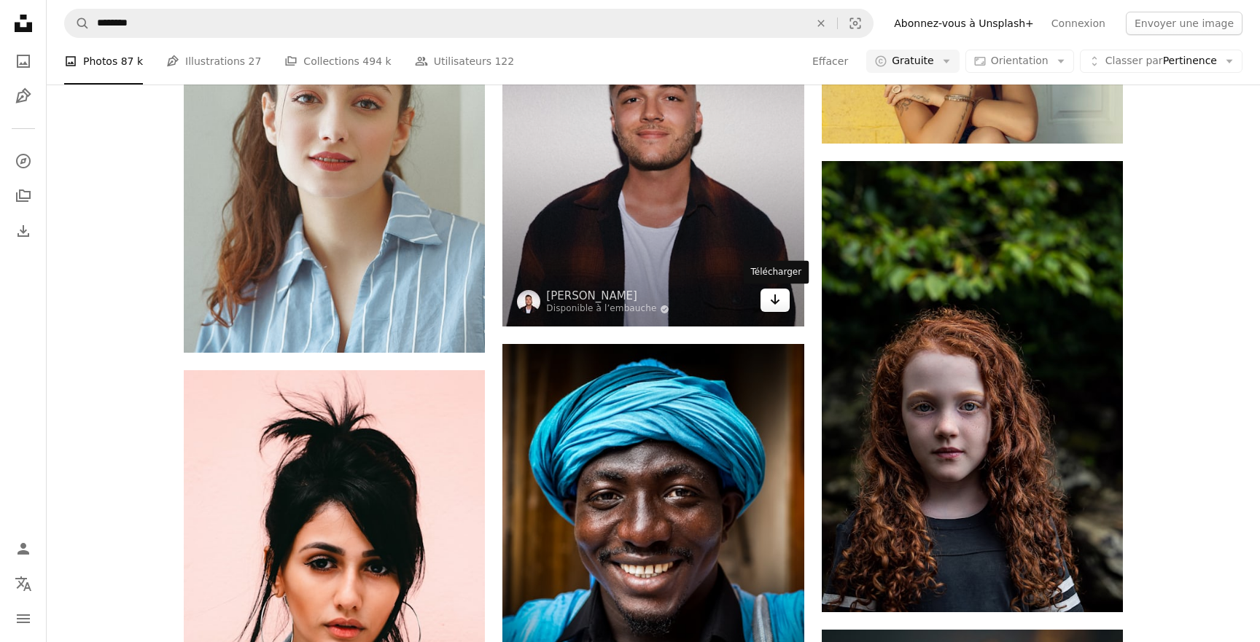
click at [785, 305] on link "Arrow pointing down" at bounding box center [774, 300] width 29 height 23
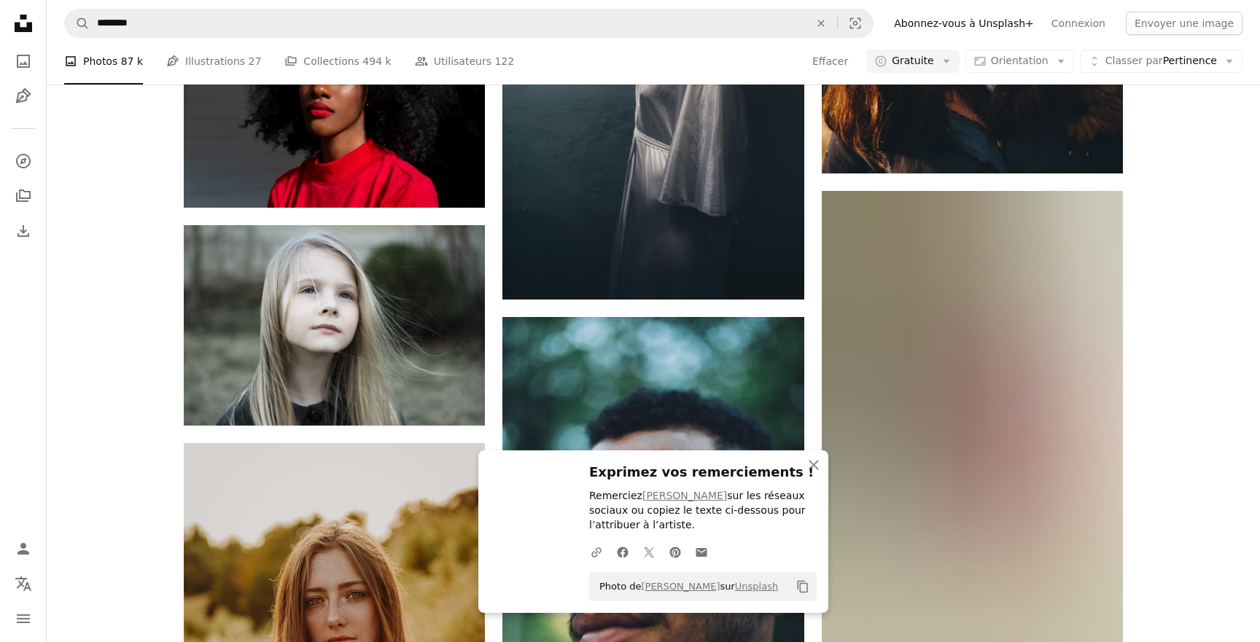
scroll to position [40683, 0]
